Goal: Information Seeking & Learning: Learn about a topic

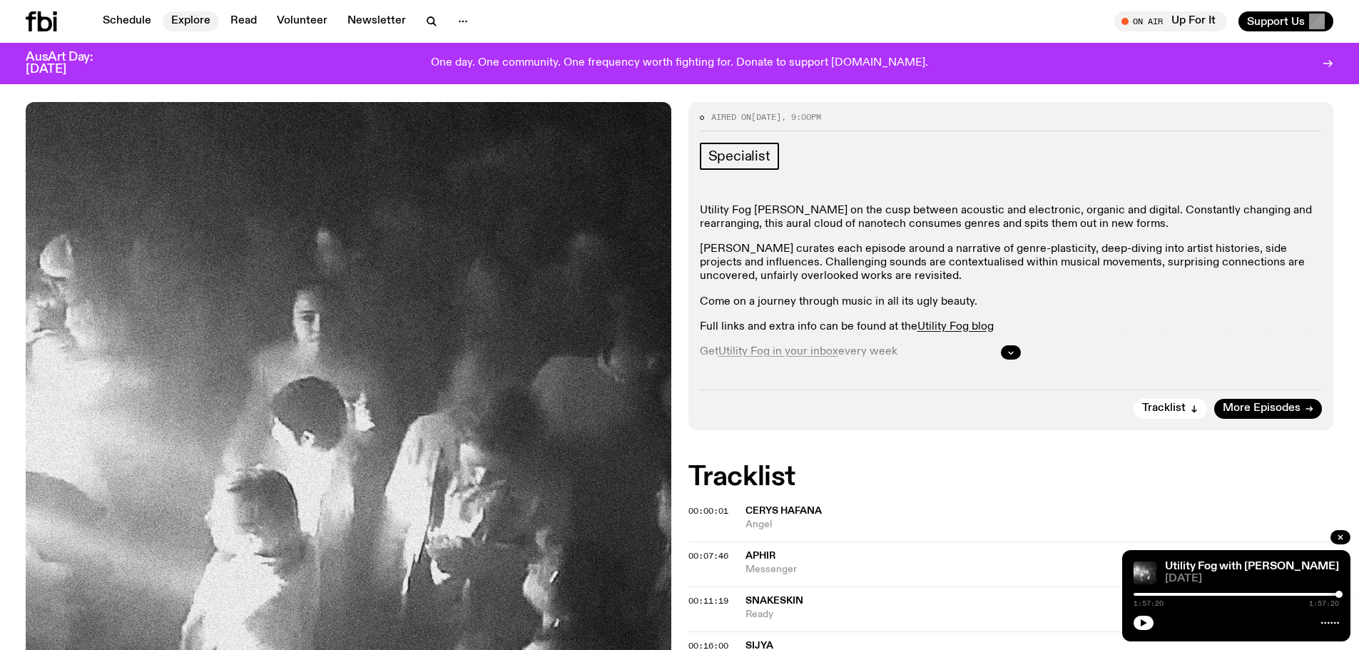
scroll to position [164, 0]
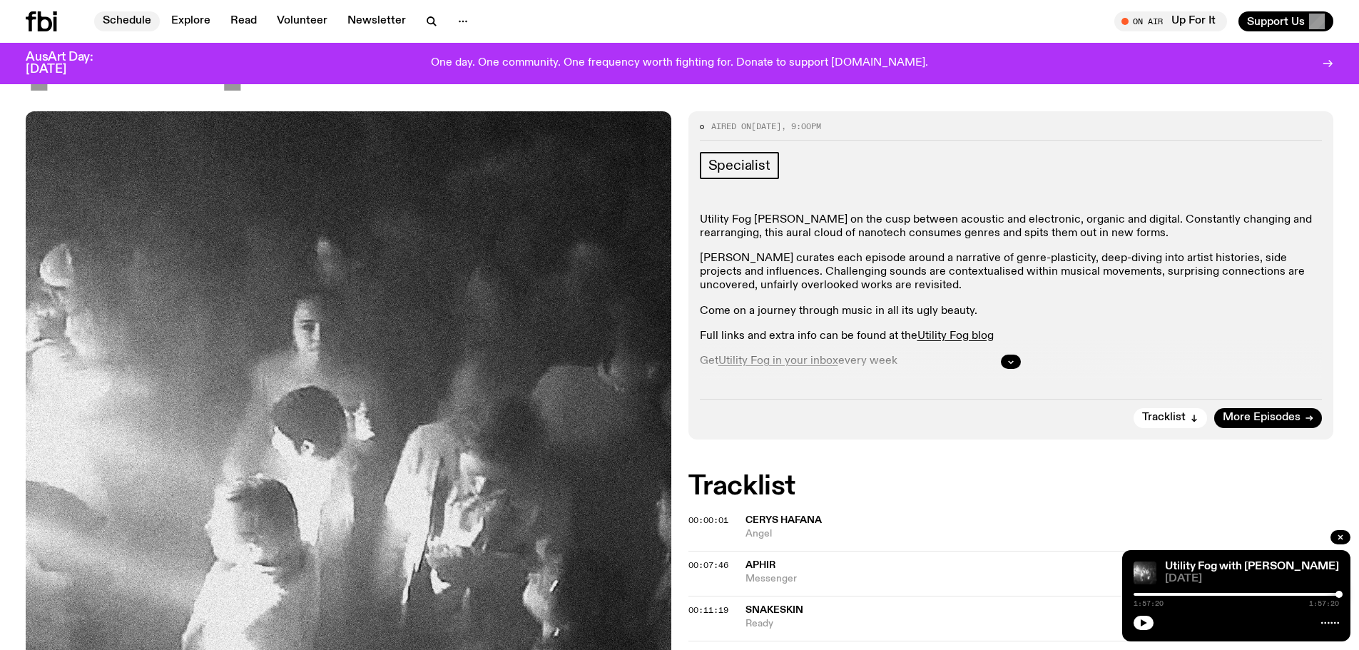
click at [138, 14] on link "Schedule" at bounding box center [127, 21] width 66 height 20
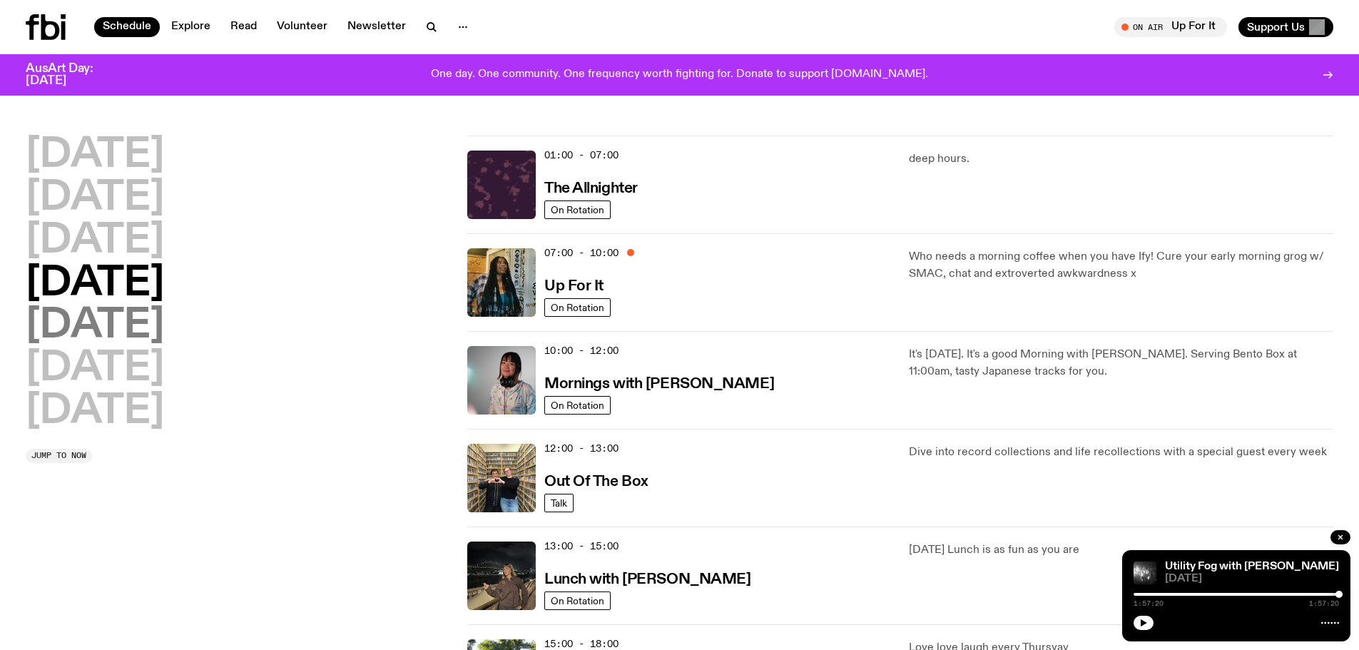
click at [92, 324] on h2 "[DATE]" at bounding box center [95, 326] width 138 height 40
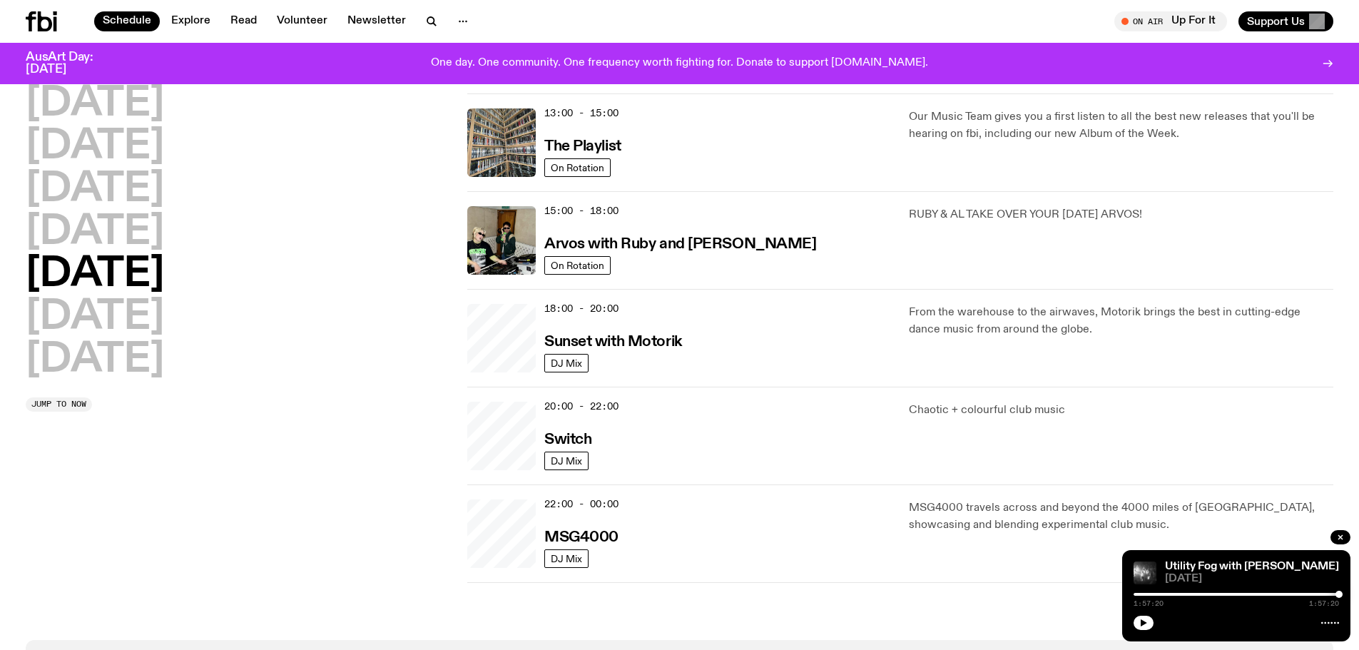
scroll to position [325, 0]
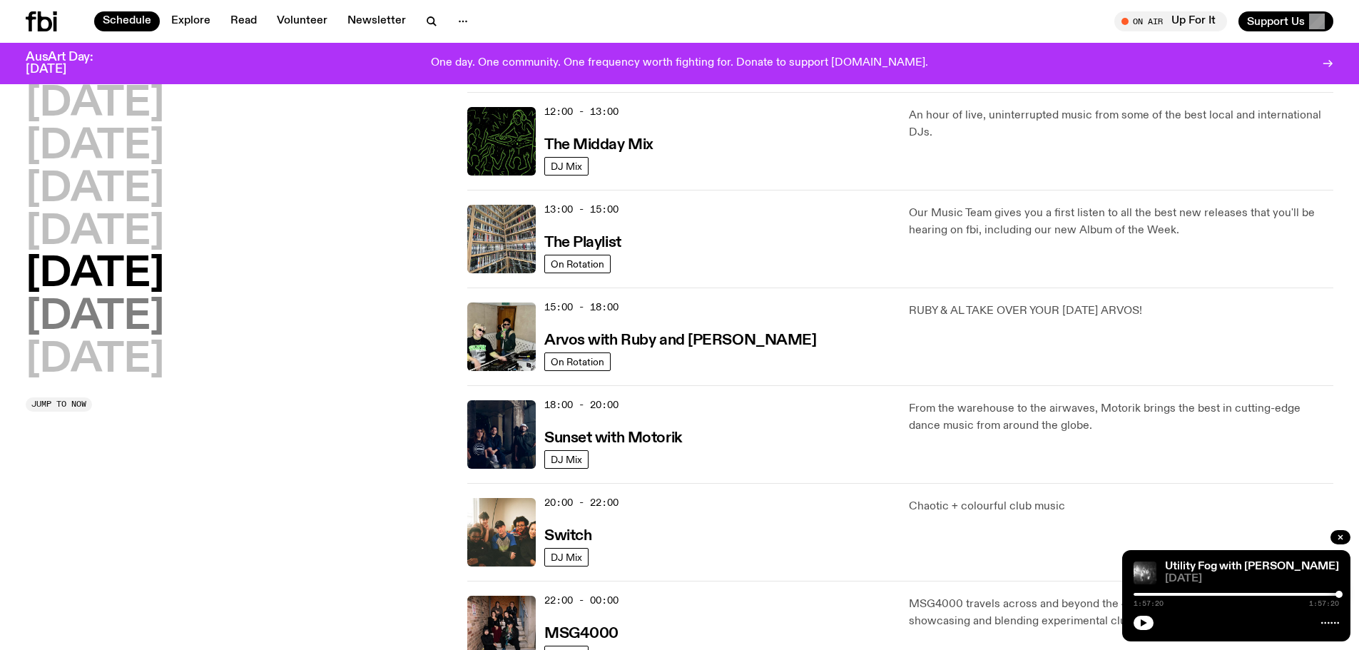
click at [63, 322] on h2 "[DATE]" at bounding box center [95, 317] width 138 height 40
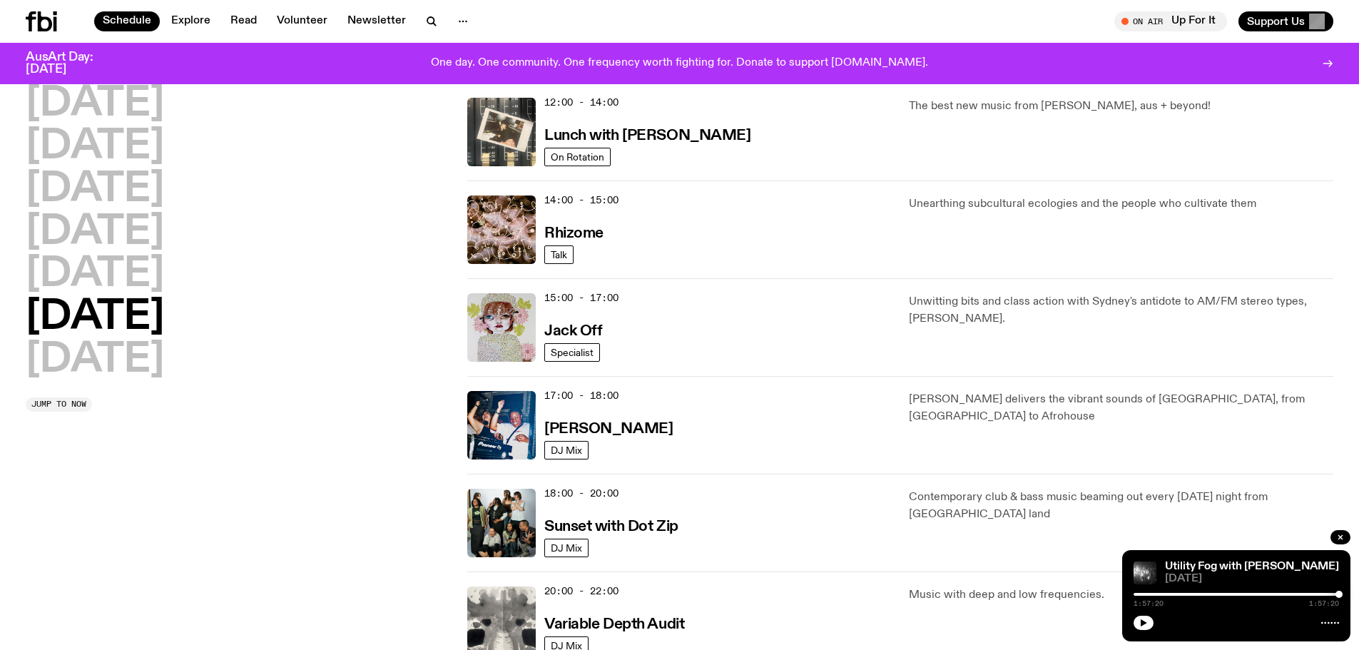
scroll to position [753, 0]
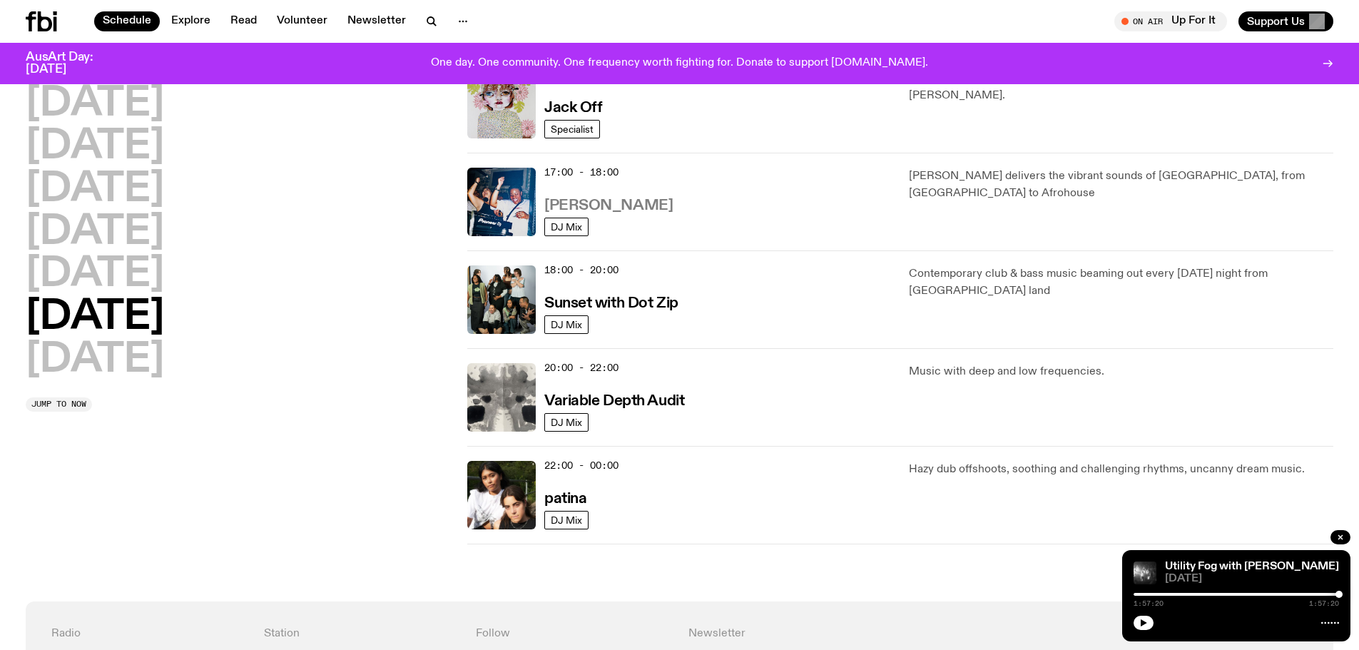
click at [574, 208] on h3 "[PERSON_NAME]" at bounding box center [608, 205] width 128 height 15
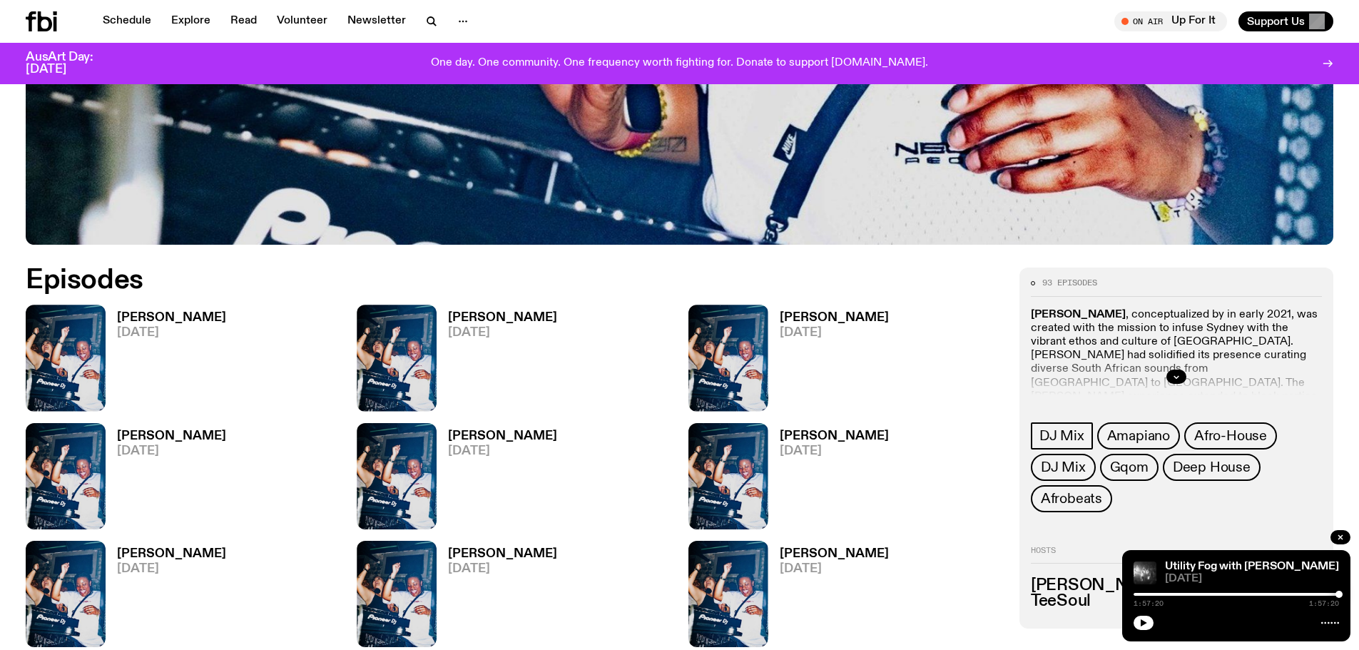
scroll to position [707, 0]
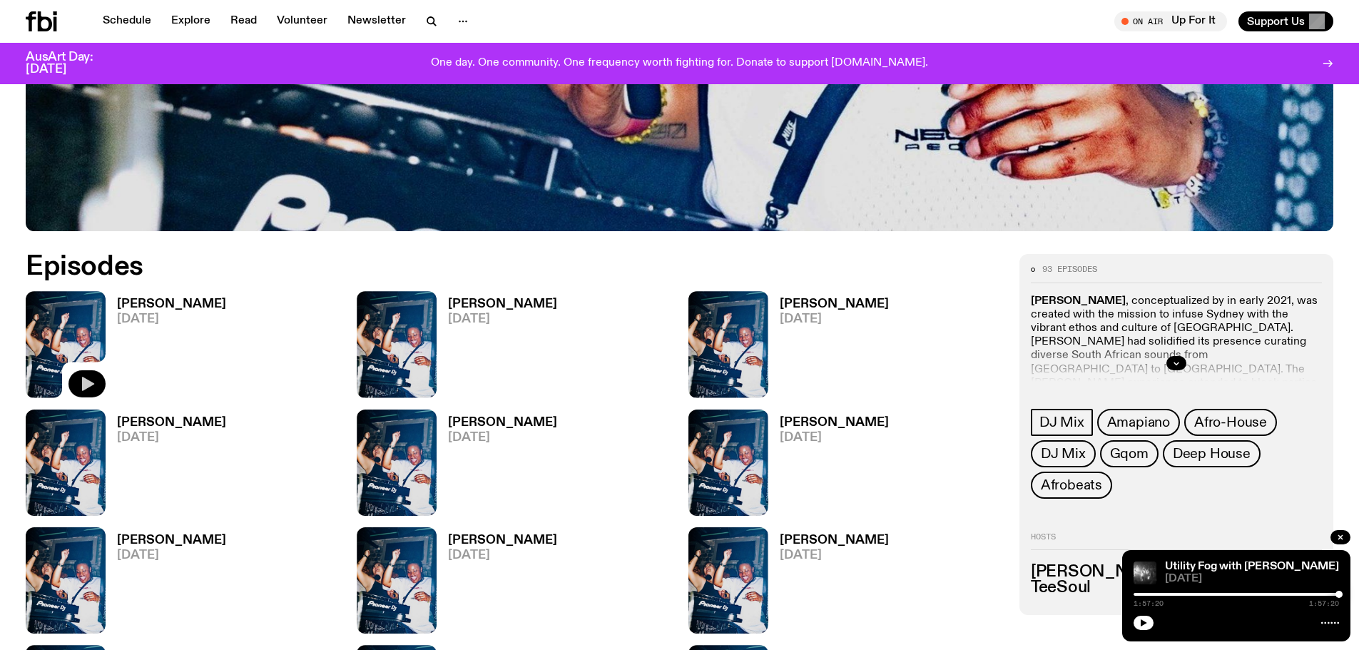
click at [91, 385] on icon "button" at bounding box center [88, 384] width 12 height 14
